Goal: Information Seeking & Learning: Learn about a topic

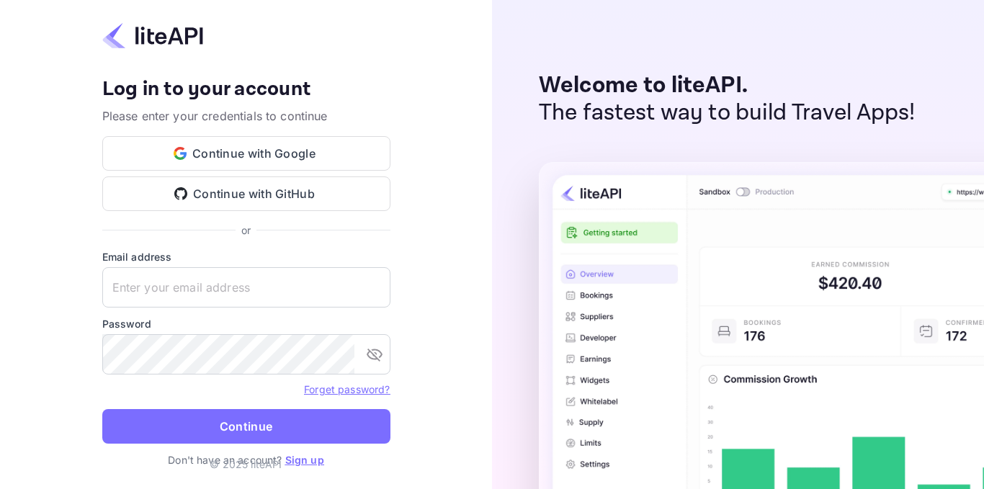
click at [279, 287] on input "text" at bounding box center [246, 287] width 288 height 40
type input "t"
click at [173, 288] on input "zafer.tepe" at bounding box center [246, 287] width 288 height 40
click at [177, 286] on input "zafer.tepe" at bounding box center [246, 287] width 288 height 40
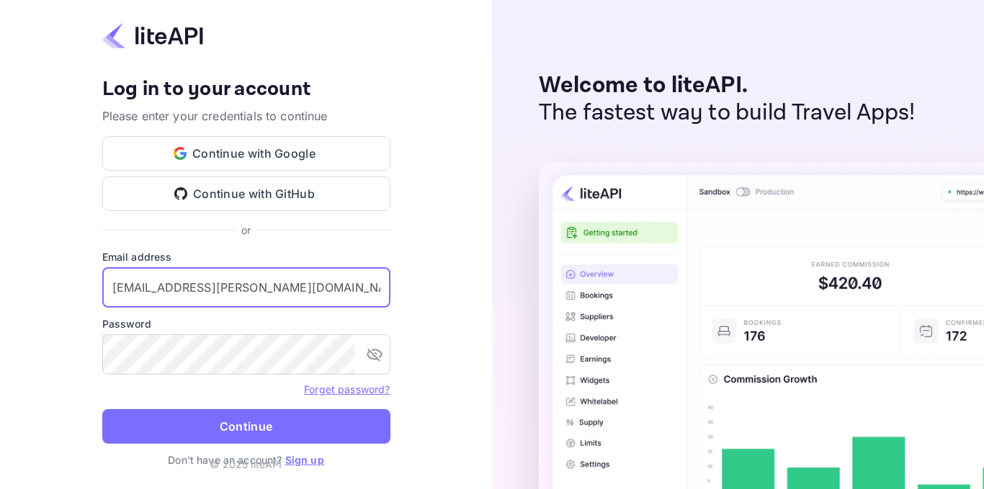
type input "zafer.tepe@tulpars.com.tr"
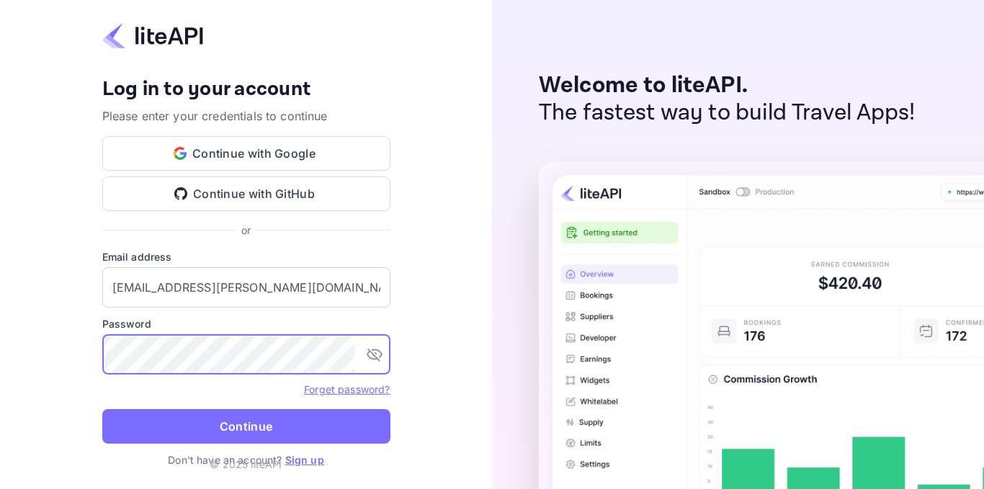
click at [102, 409] on button "Continue" at bounding box center [246, 426] width 288 height 35
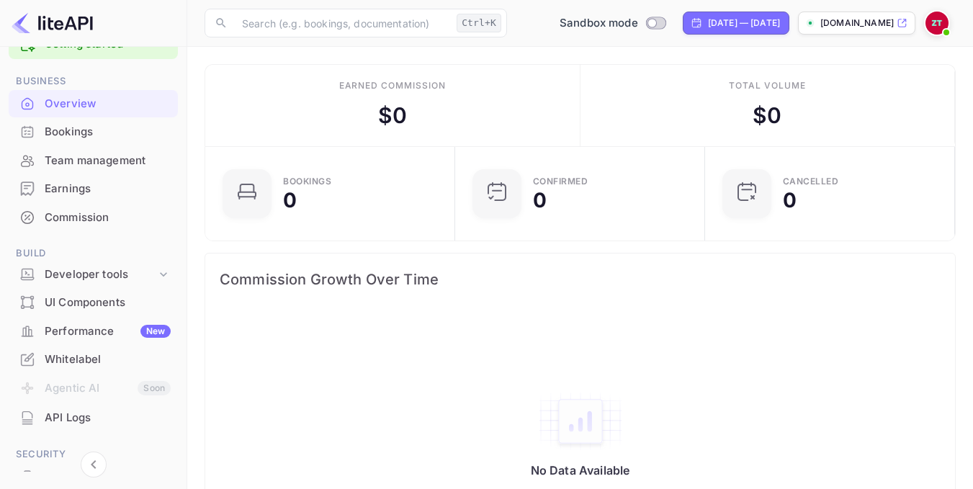
scroll to position [72, 0]
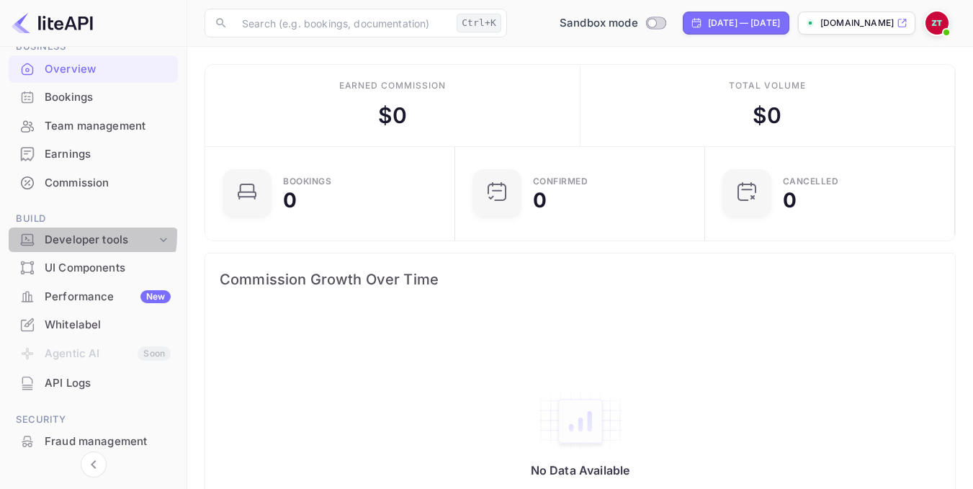
click at [82, 235] on div "Developer tools" at bounding box center [101, 240] width 112 height 17
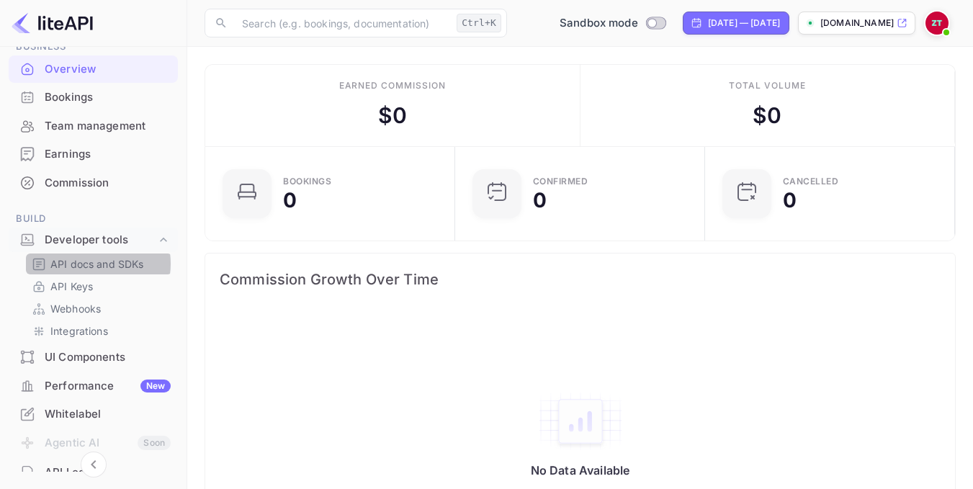
click at [92, 264] on p "API docs and SDKs" at bounding box center [97, 263] width 94 height 15
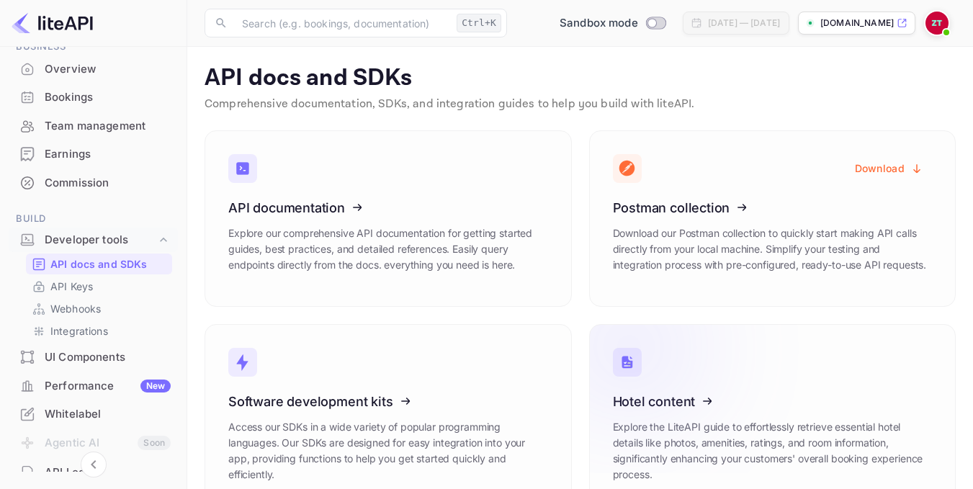
click at [656, 420] on icon at bounding box center [702, 399] width 224 height 148
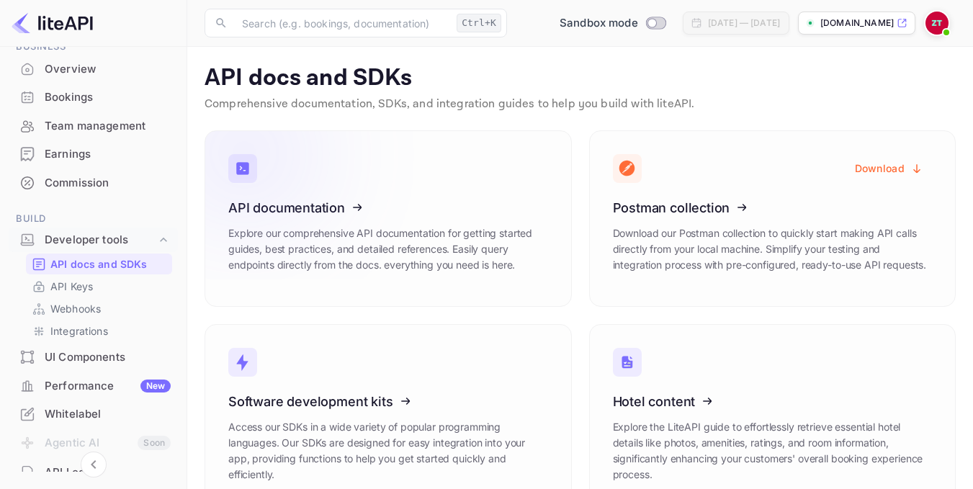
click at [317, 204] on icon at bounding box center [317, 205] width 224 height 148
